Goal: Find specific page/section: Find specific page/section

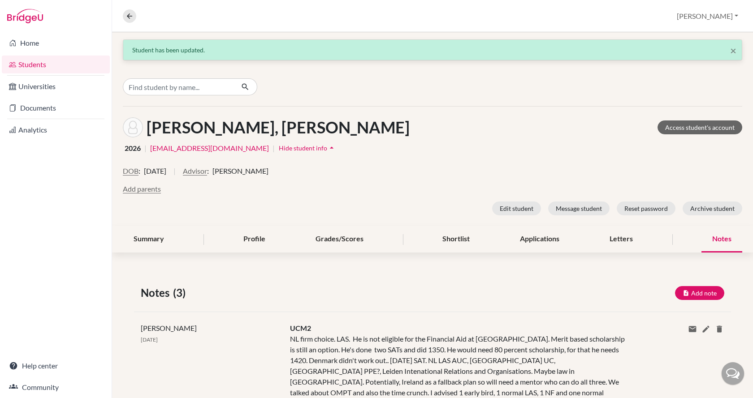
click at [57, 70] on link "Students" at bounding box center [56, 65] width 108 height 18
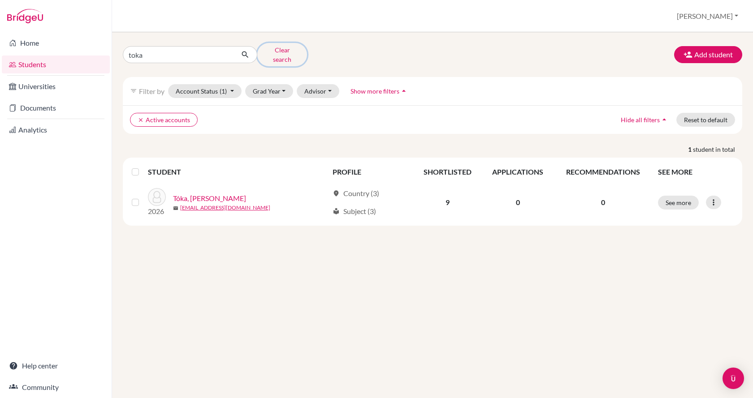
click at [273, 53] on button "Clear search" at bounding box center [282, 54] width 50 height 23
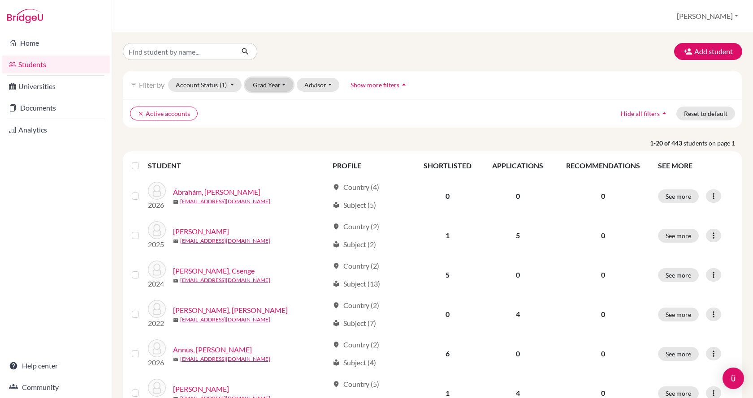
click at [268, 88] on button "Grad Year" at bounding box center [269, 85] width 48 height 14
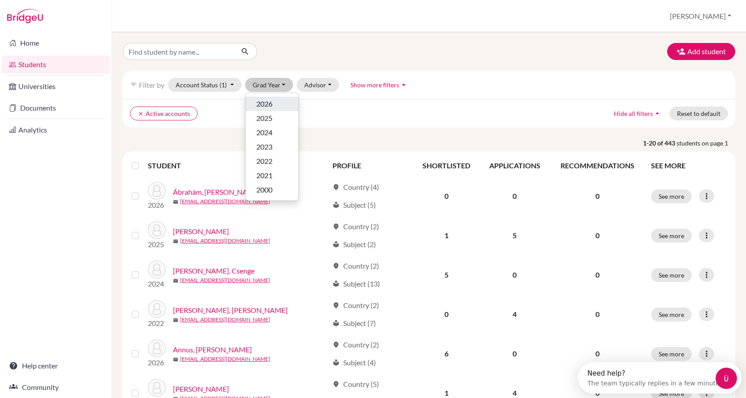
click at [268, 108] on span "2026" at bounding box center [264, 104] width 16 height 11
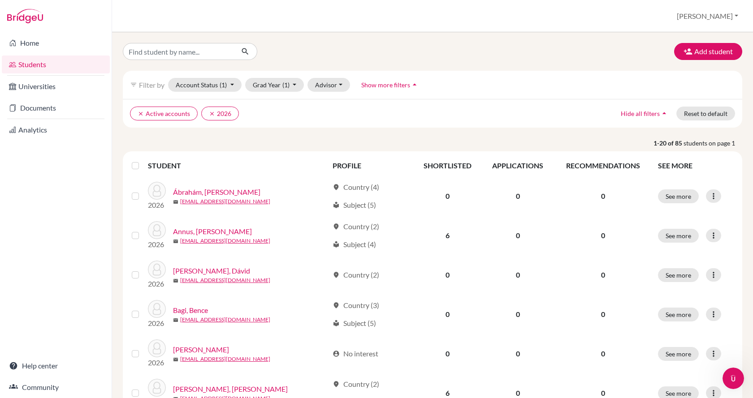
click at [374, 88] on span "Show more filters" at bounding box center [385, 85] width 49 height 8
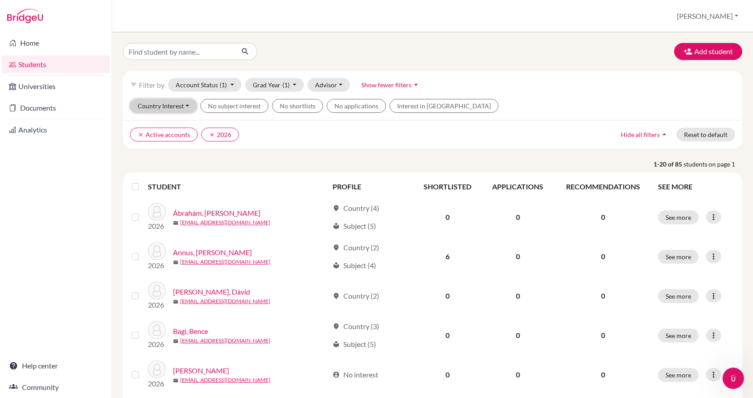
click at [184, 108] on button "Country Interest" at bounding box center [163, 106] width 67 height 14
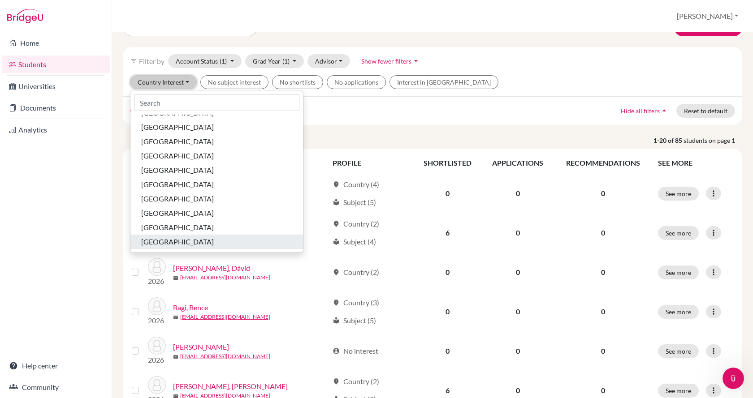
scroll to position [45, 0]
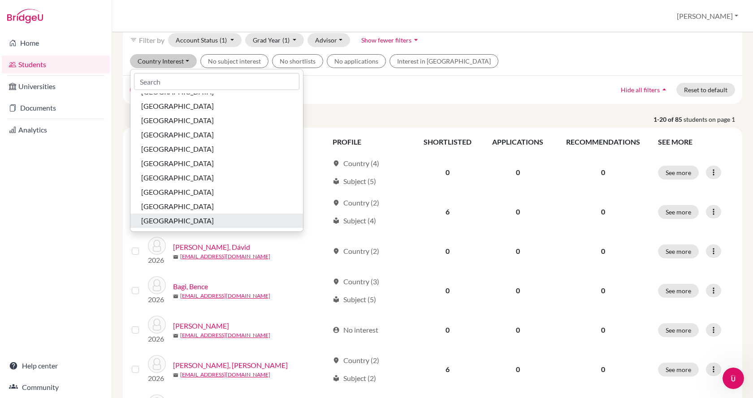
click at [182, 223] on span "United States of America" at bounding box center [177, 221] width 73 height 11
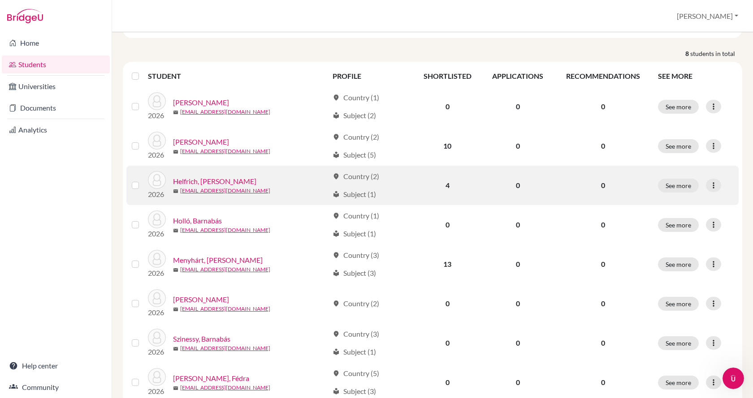
scroll to position [119, 0]
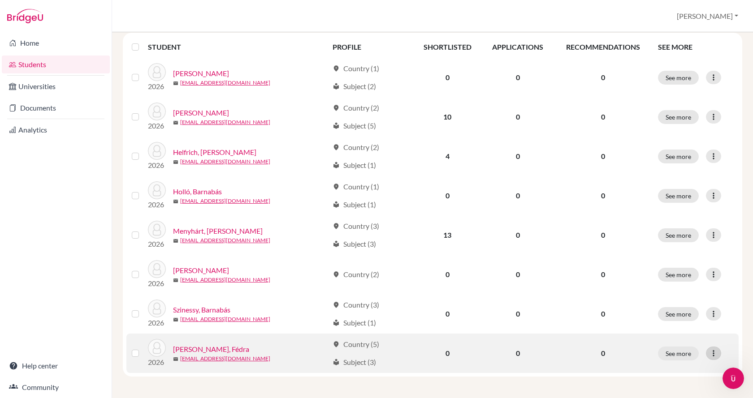
click at [709, 352] on icon at bounding box center [713, 353] width 9 height 9
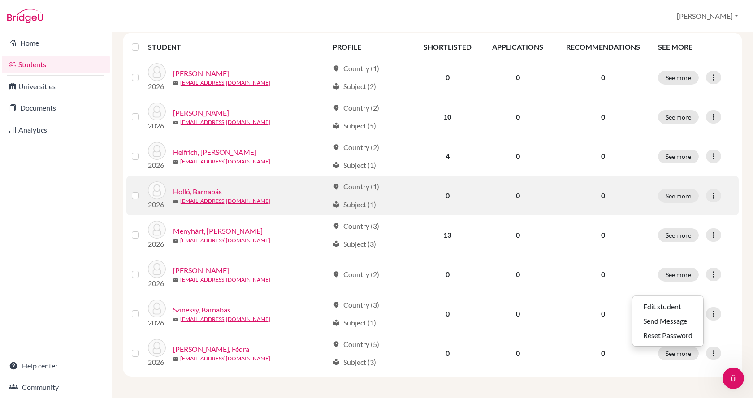
click at [218, 192] on link "Holló, Barnabás" at bounding box center [197, 191] width 49 height 11
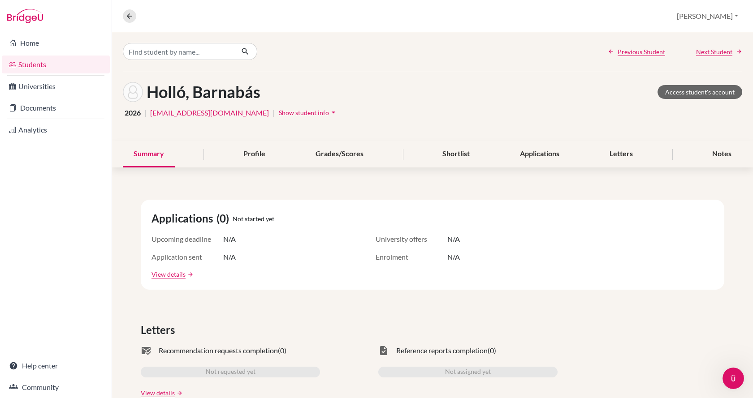
click at [278, 106] on button "Show student info arrow_drop_down" at bounding box center [308, 113] width 60 height 14
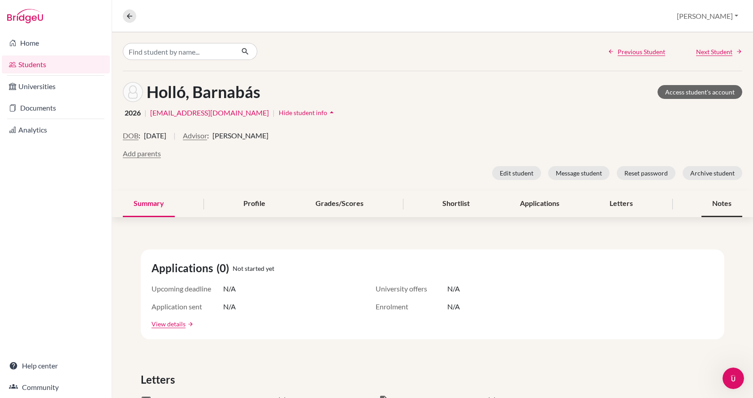
click at [707, 205] on div "Notes" at bounding box center [721, 204] width 41 height 26
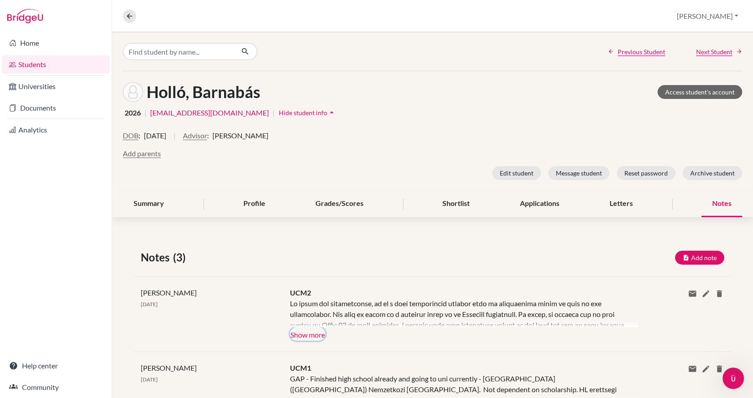
click at [305, 331] on button "Show more" at bounding box center [307, 334] width 35 height 13
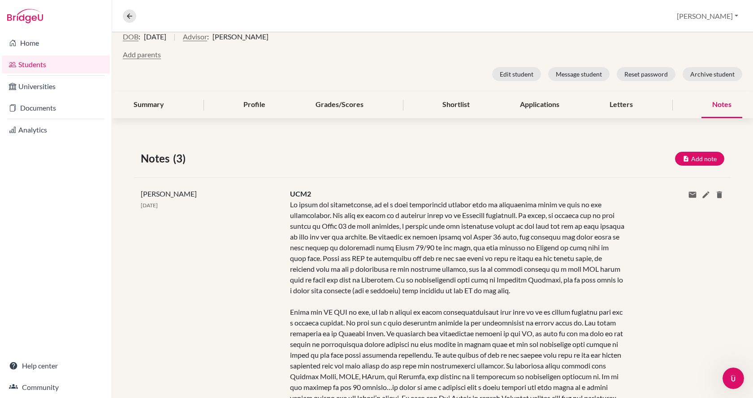
scroll to position [90, 0]
